Goal: Obtain resource: Download file/media

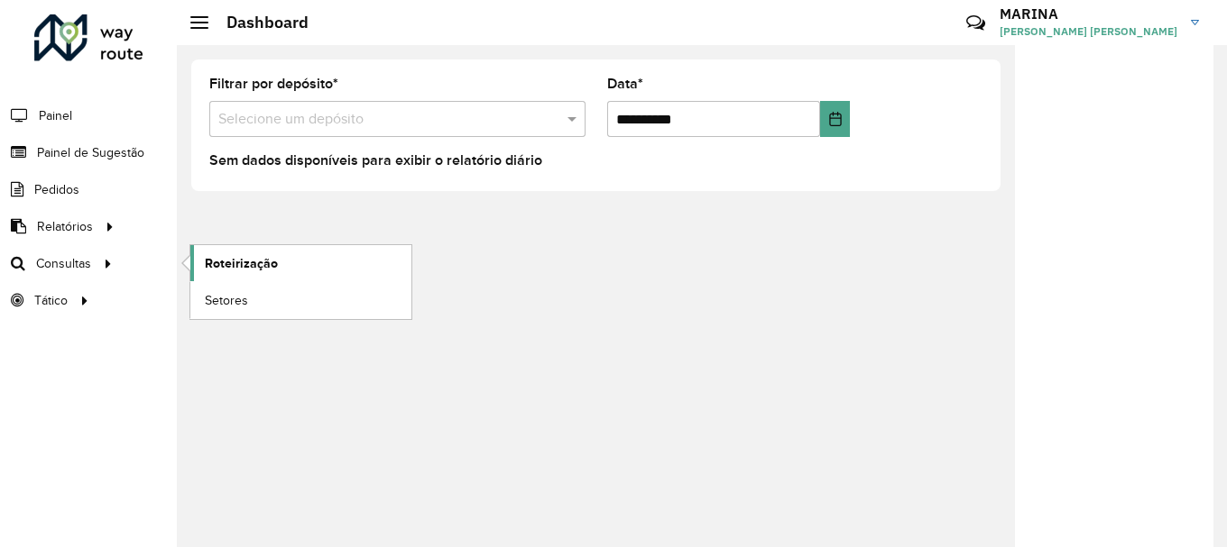
click at [212, 262] on span "Roteirização" at bounding box center [241, 263] width 73 height 19
click at [268, 300] on link "Setores" at bounding box center [300, 300] width 221 height 36
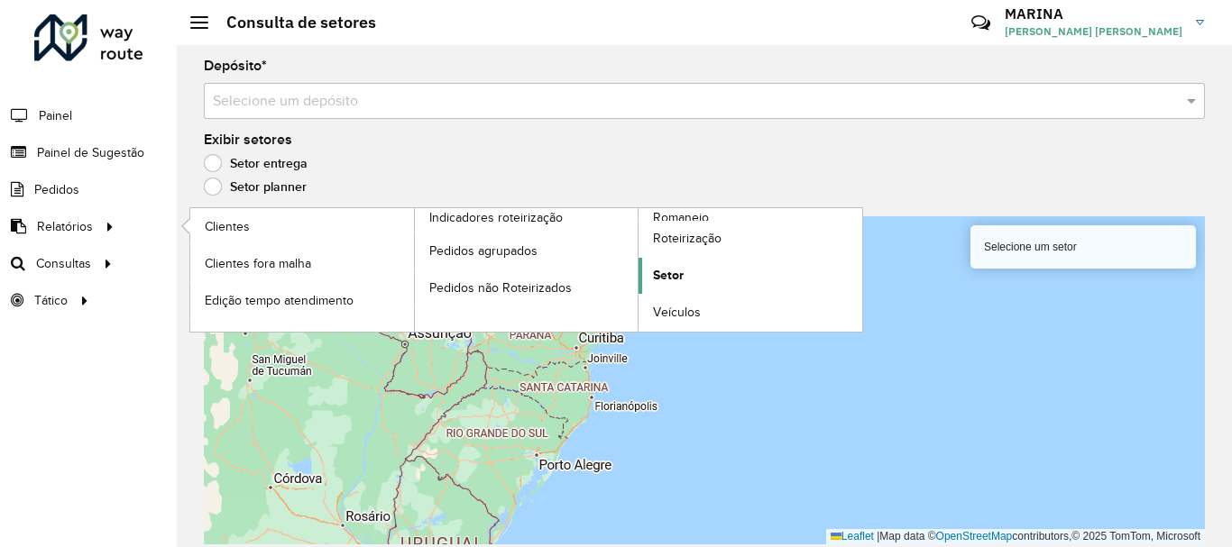
click at [674, 286] on link "Setor" at bounding box center [751, 276] width 224 height 36
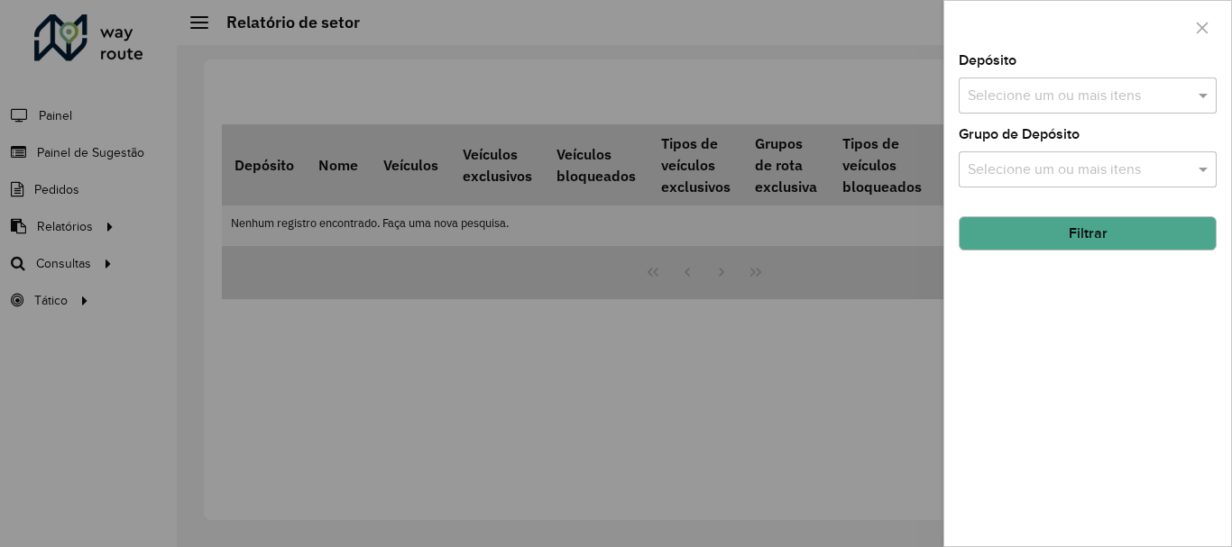
click at [822, 406] on div at bounding box center [616, 273] width 1232 height 547
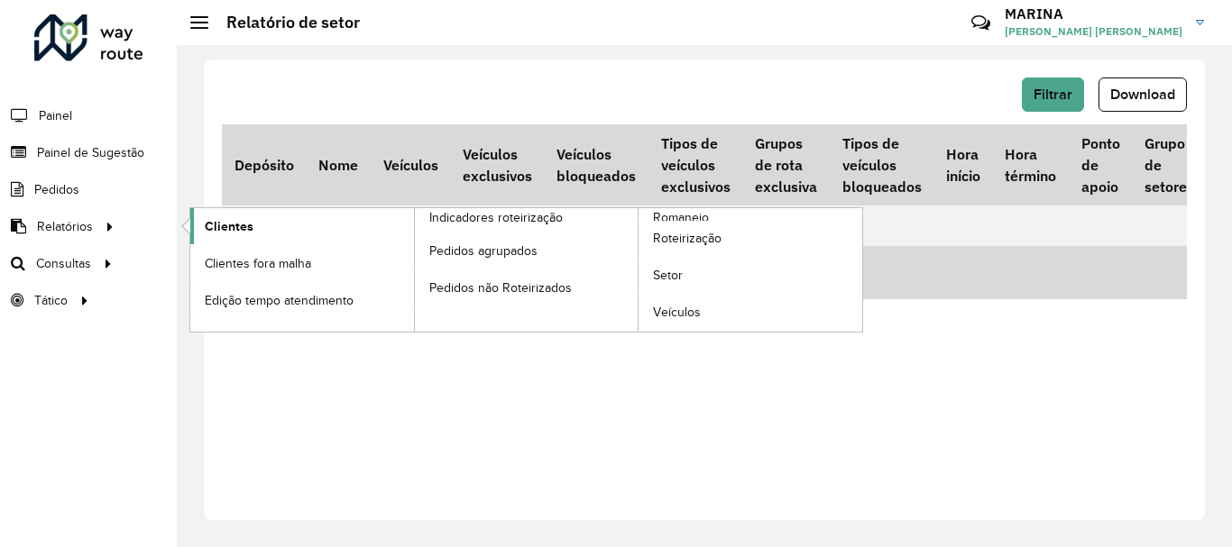
click at [274, 222] on link "Clientes" at bounding box center [302, 226] width 224 height 36
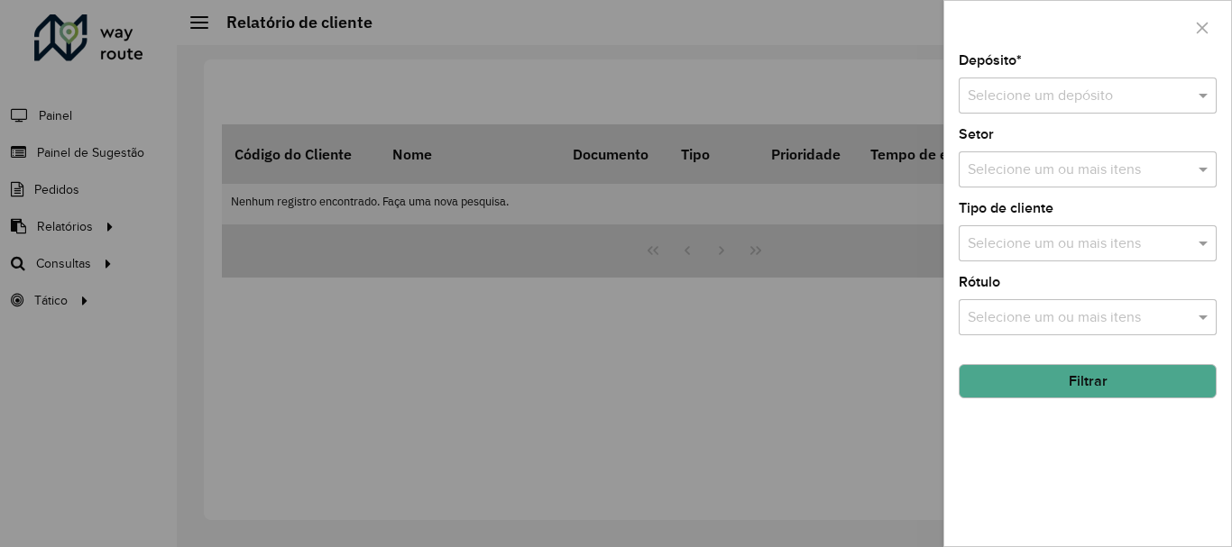
click at [1172, 94] on div at bounding box center [1088, 96] width 258 height 23
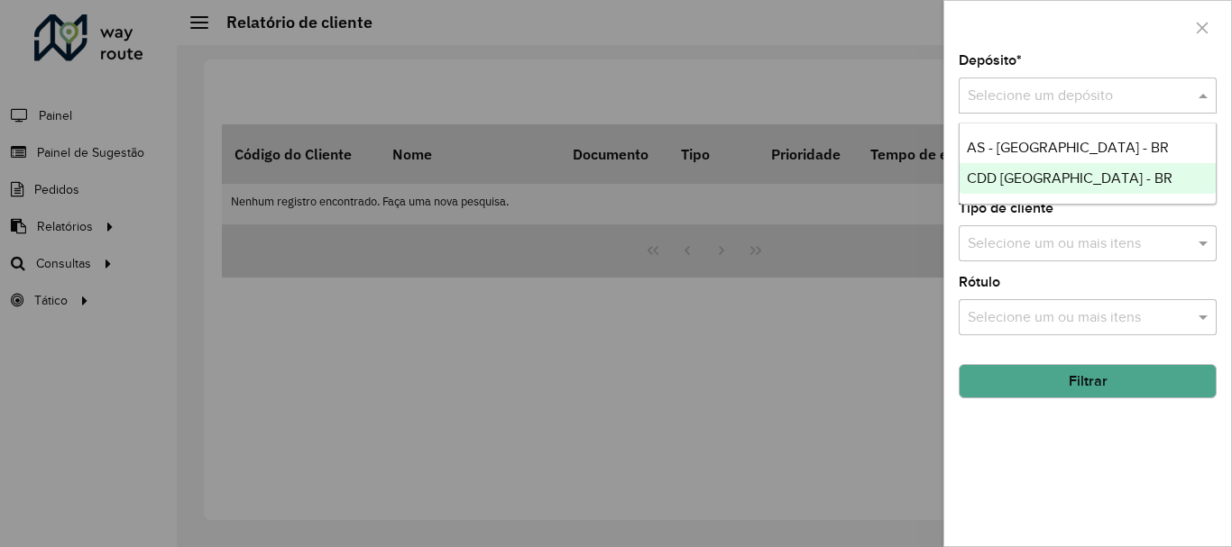
click at [1132, 170] on div "CDD Brasilia - BR" at bounding box center [1088, 178] width 256 height 31
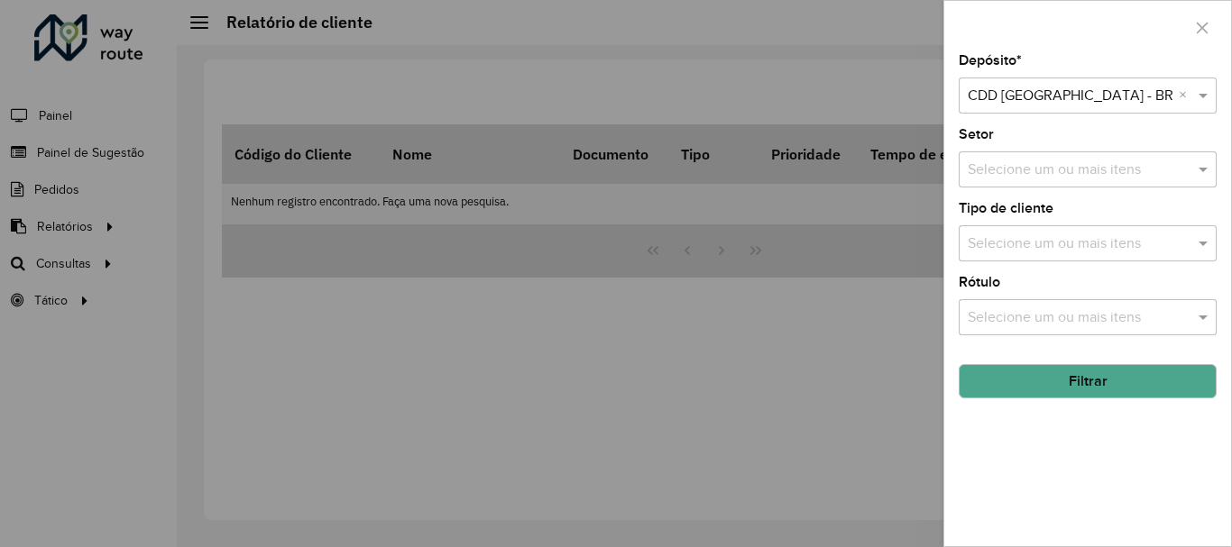
click at [1162, 171] on input "text" at bounding box center [1078, 171] width 231 height 22
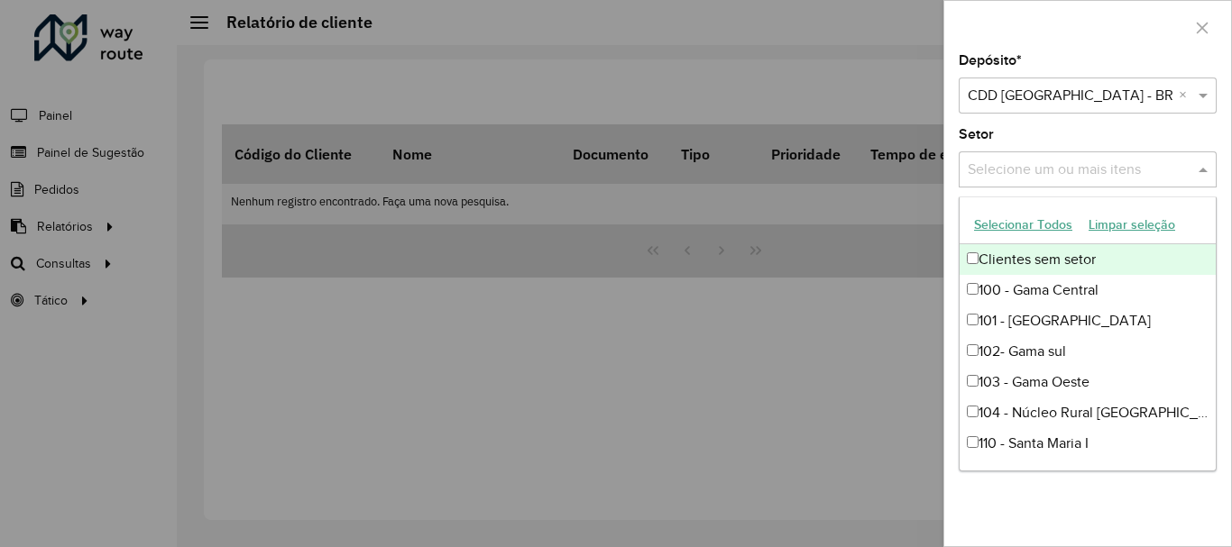
click at [1161, 174] on input "text" at bounding box center [1078, 171] width 231 height 22
click at [1202, 169] on span at bounding box center [1205, 170] width 23 height 22
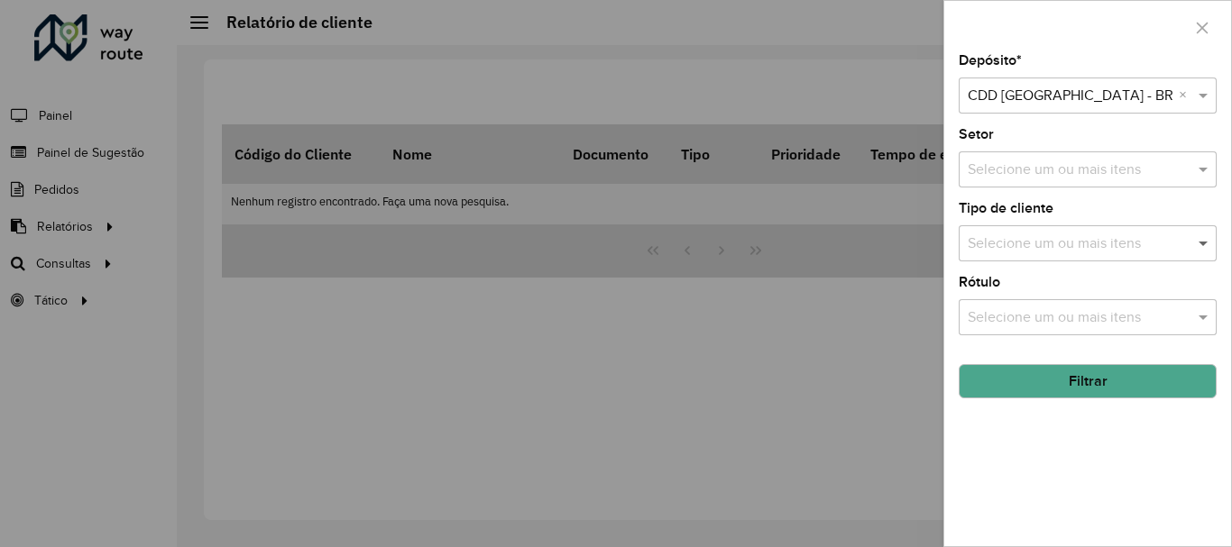
click at [1201, 244] on span at bounding box center [1205, 244] width 23 height 22
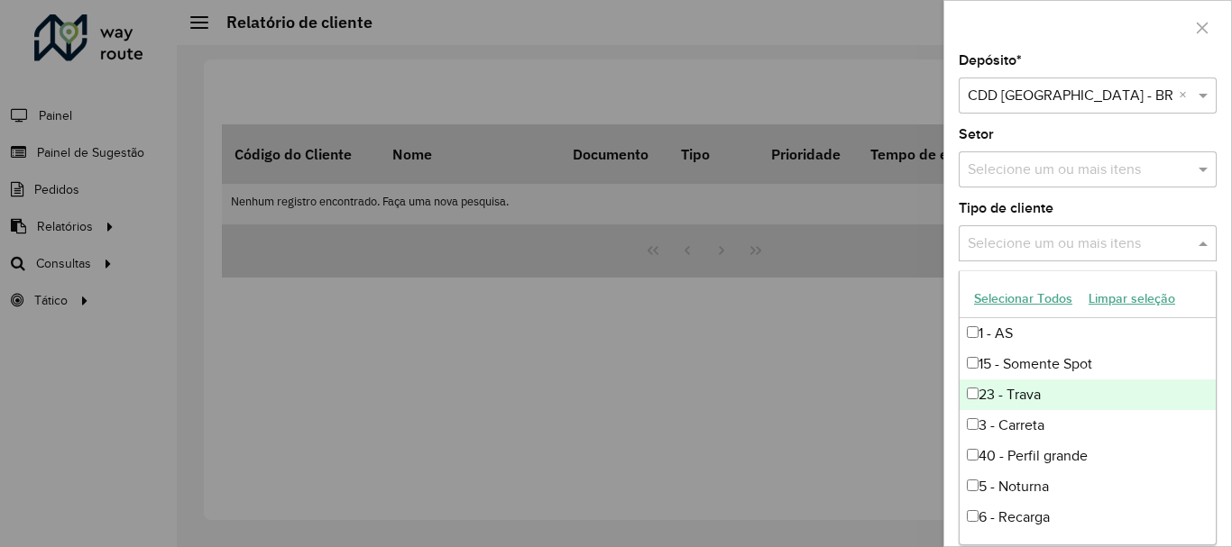
scroll to position [90, 0]
click at [1052, 392] on div "5 - Noturna" at bounding box center [1088, 396] width 256 height 31
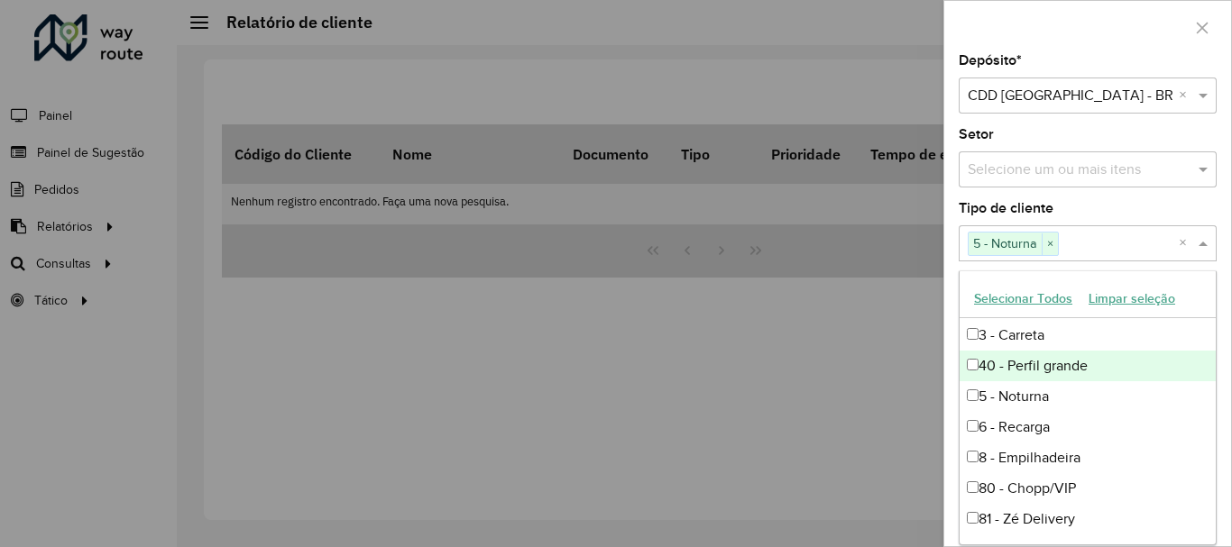
click at [1091, 32] on div at bounding box center [1087, 27] width 287 height 53
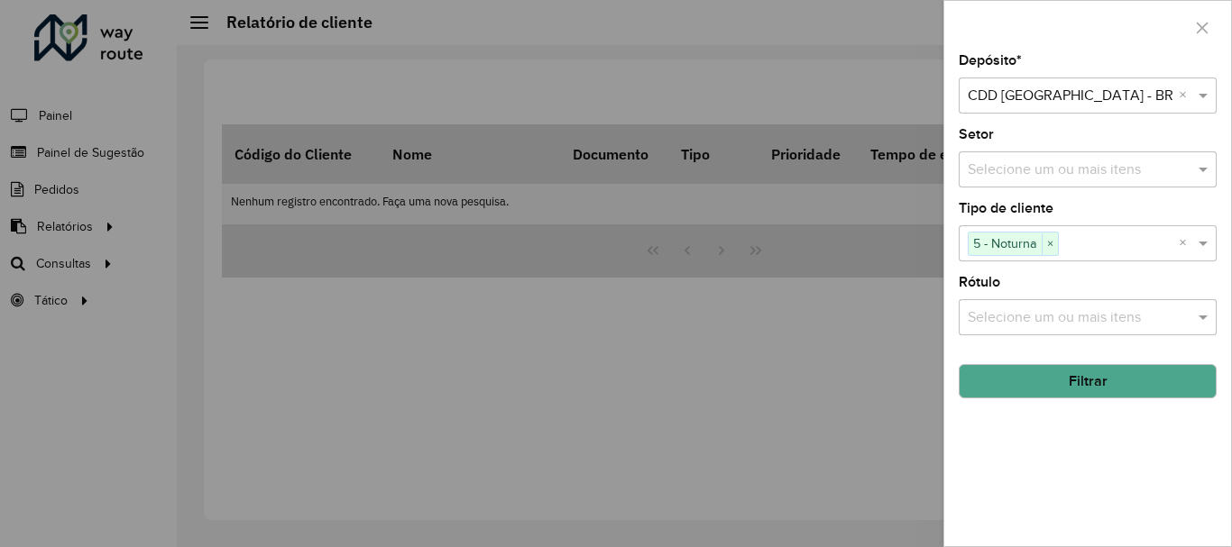
click at [1135, 319] on input "text" at bounding box center [1078, 319] width 231 height 22
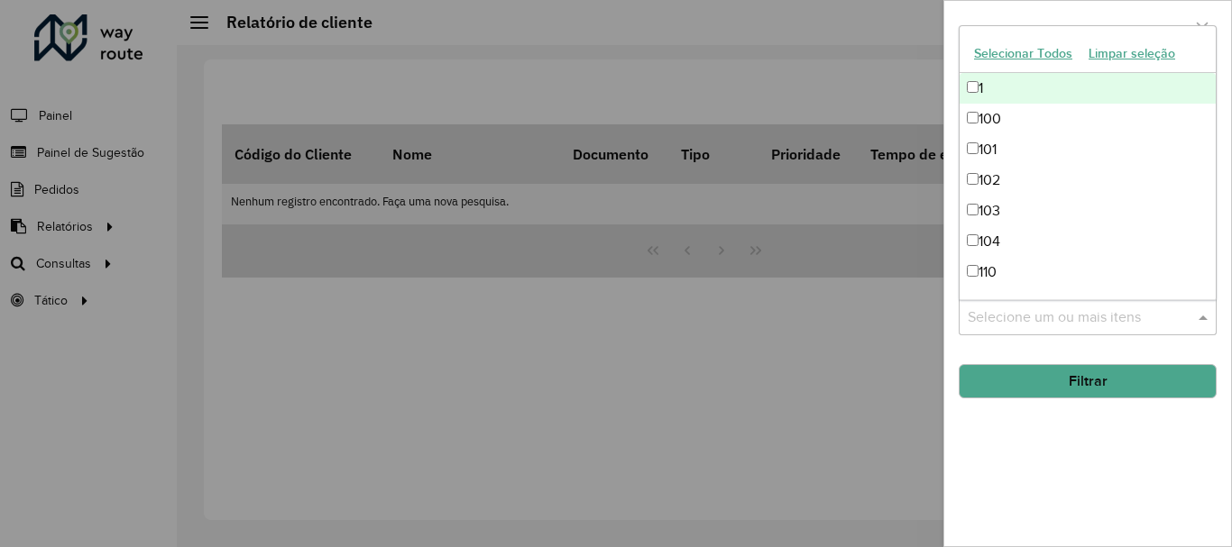
click at [1135, 319] on input "text" at bounding box center [1078, 319] width 231 height 22
click at [1126, 387] on button "Filtrar" at bounding box center [1088, 381] width 258 height 34
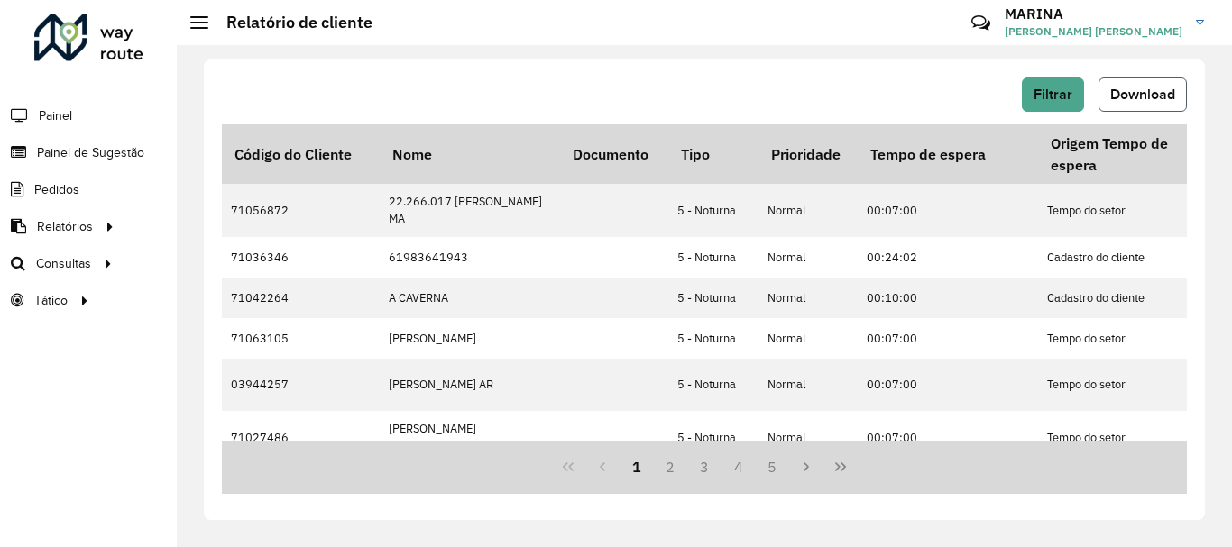
click at [1142, 83] on button "Download" at bounding box center [1142, 95] width 88 height 34
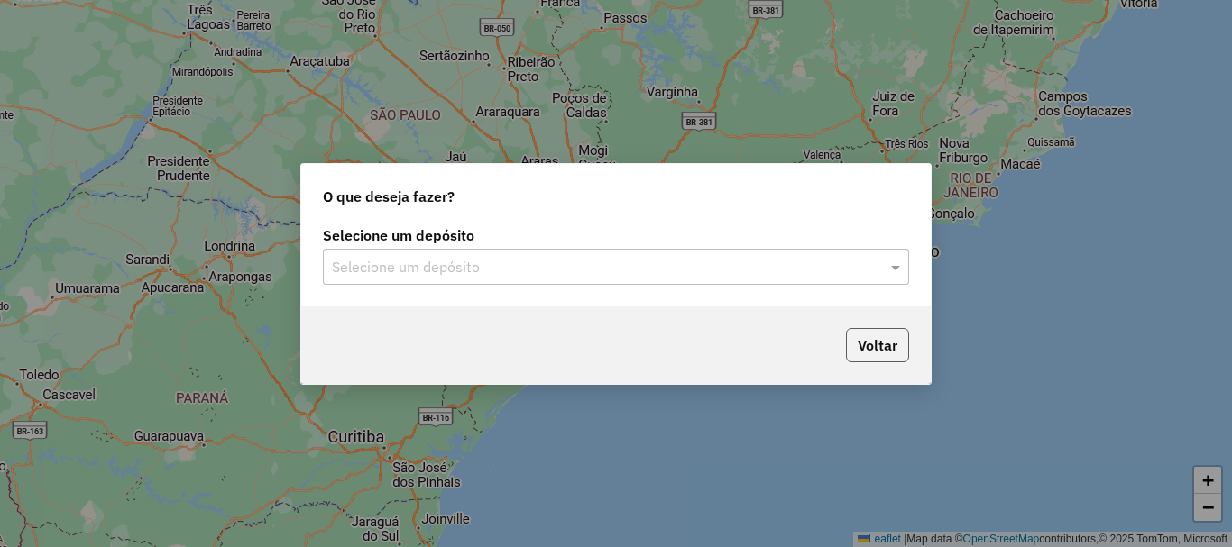
click at [875, 351] on button "Voltar" at bounding box center [877, 345] width 63 height 34
